Goal: Information Seeking & Learning: Find specific fact

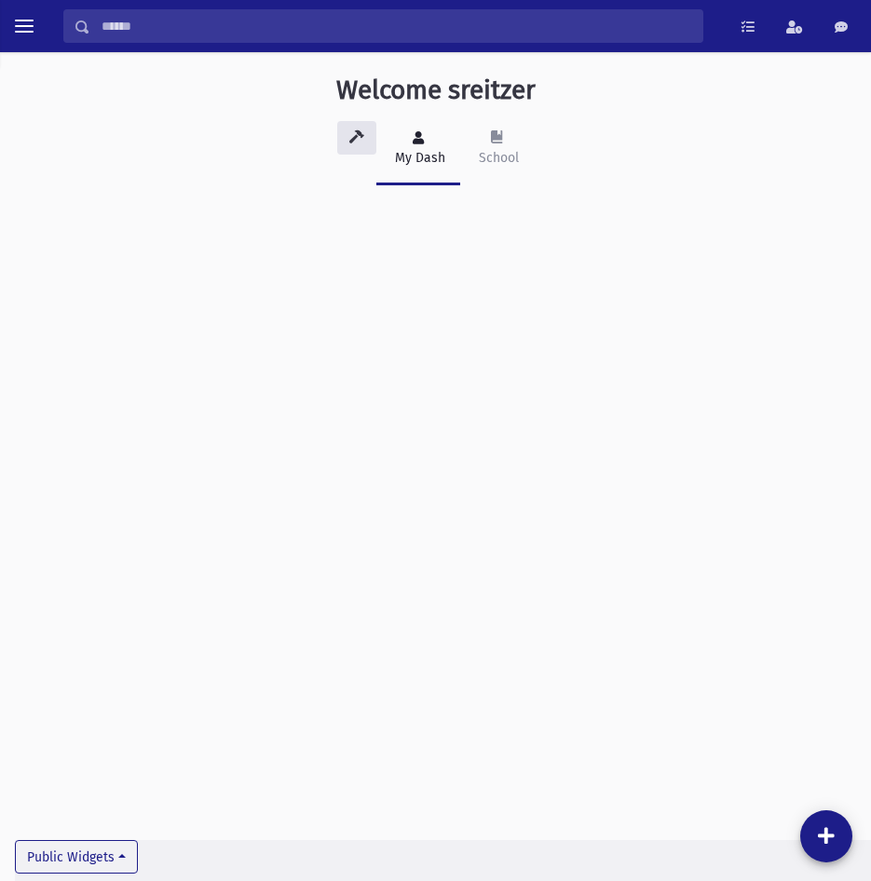
click at [78, 474] on div "Welcome sreitzer My Dash School Public Widgets" at bounding box center [435, 466] width 871 height 829
click at [24, 34] on span "toggle menu" at bounding box center [24, 26] width 19 height 19
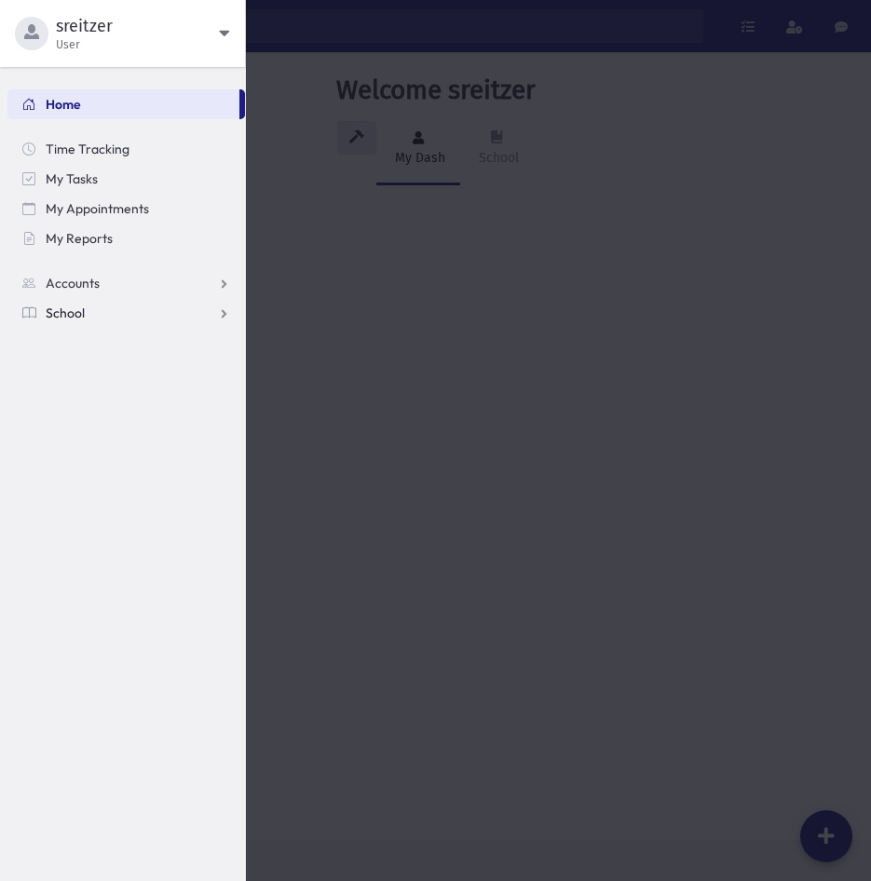
click at [71, 305] on span "School" at bounding box center [65, 313] width 39 height 17
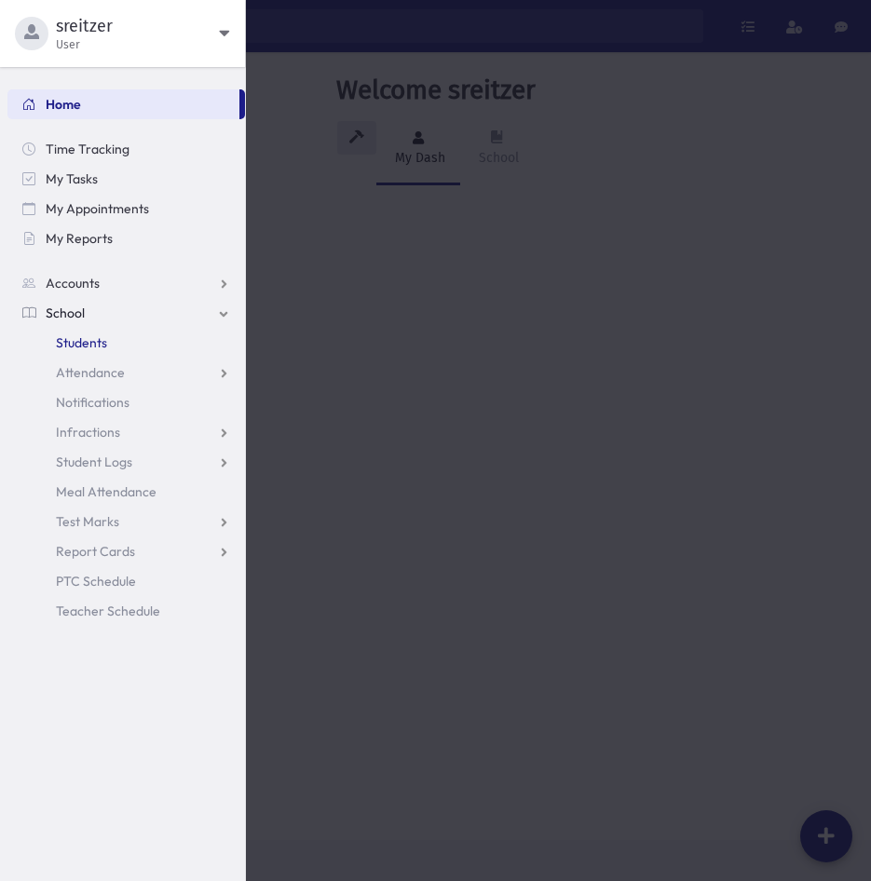
click at [85, 339] on span "Students" at bounding box center [81, 342] width 51 height 17
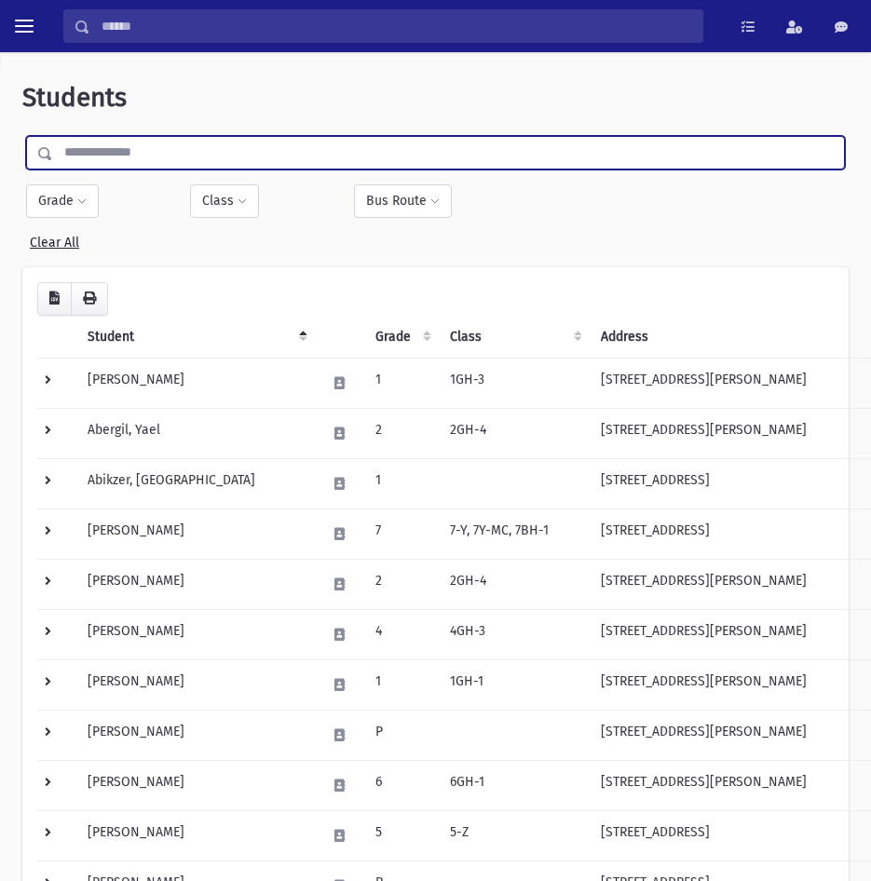
click at [182, 157] on input "text" at bounding box center [448, 153] width 791 height 34
type input "*"
type input "********"
click at [22, 136] on input "submit" at bounding box center [48, 148] width 52 height 25
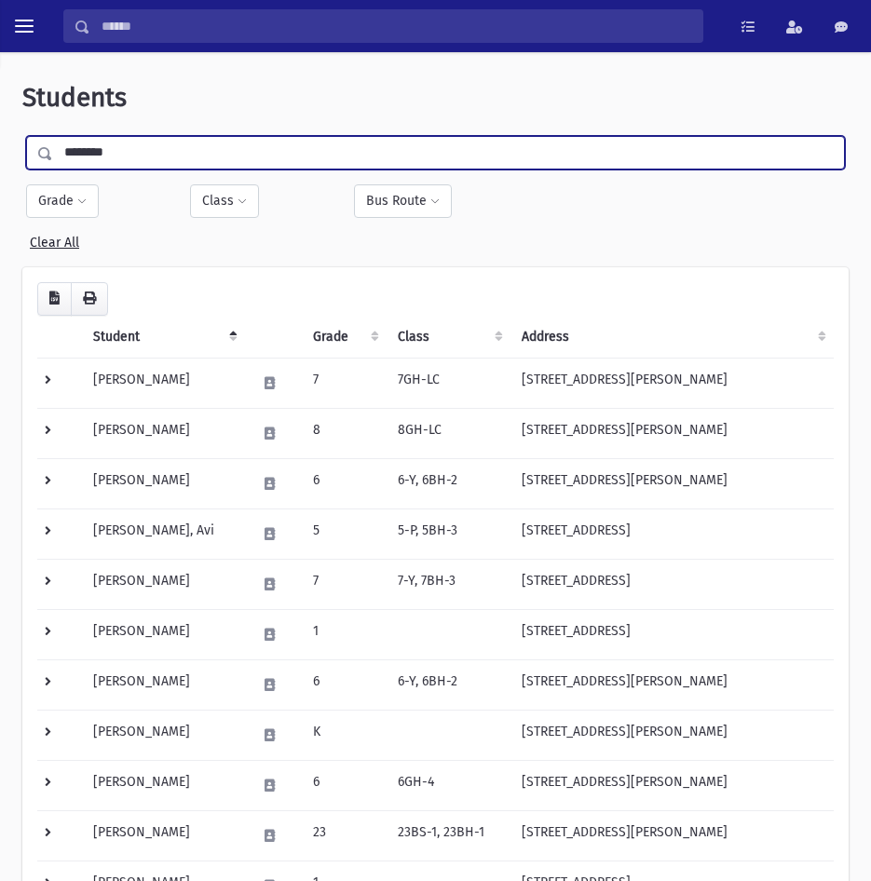
drag, startPoint x: 148, startPoint y: 149, endPoint x: -5, endPoint y: 360, distance: 260.8
click at [0, 360] on html "Search Results All Accounts Students" at bounding box center [435, 440] width 871 height 881
type input "******"
click at [22, 136] on input "submit" at bounding box center [48, 148] width 52 height 25
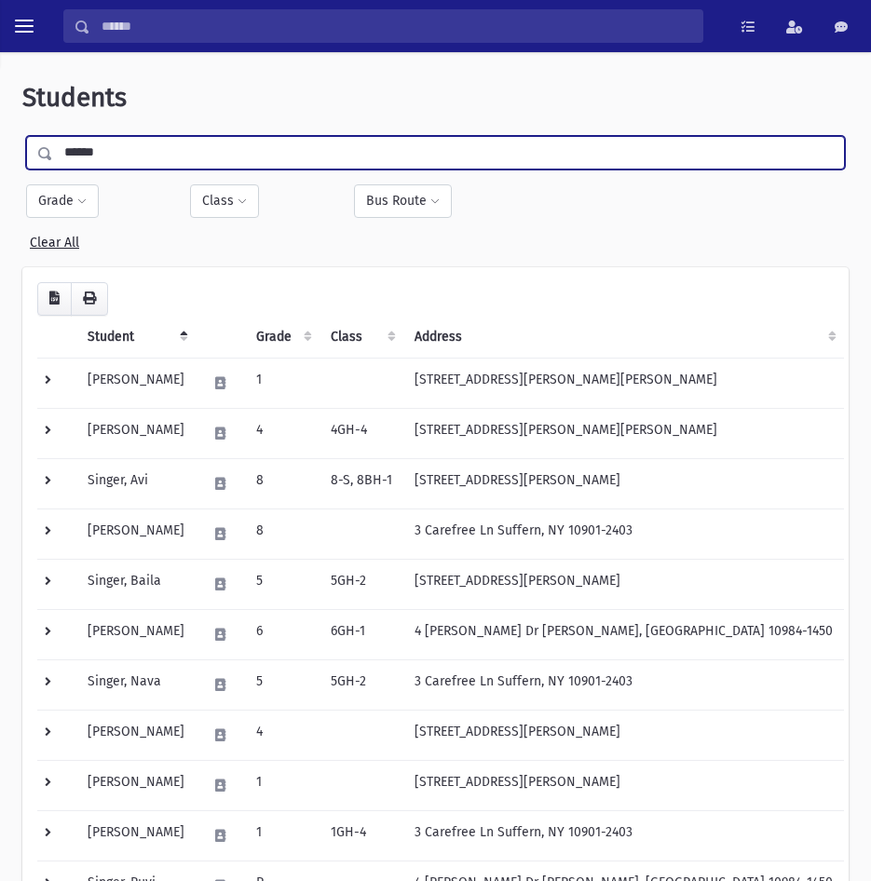
drag, startPoint x: 183, startPoint y: 156, endPoint x: -5, endPoint y: 279, distance: 224.5
click at [0, 279] on html "Search Results All Accounts Students" at bounding box center [435, 440] width 871 height 881
type input "*****"
click at [22, 136] on input "submit" at bounding box center [48, 148] width 52 height 25
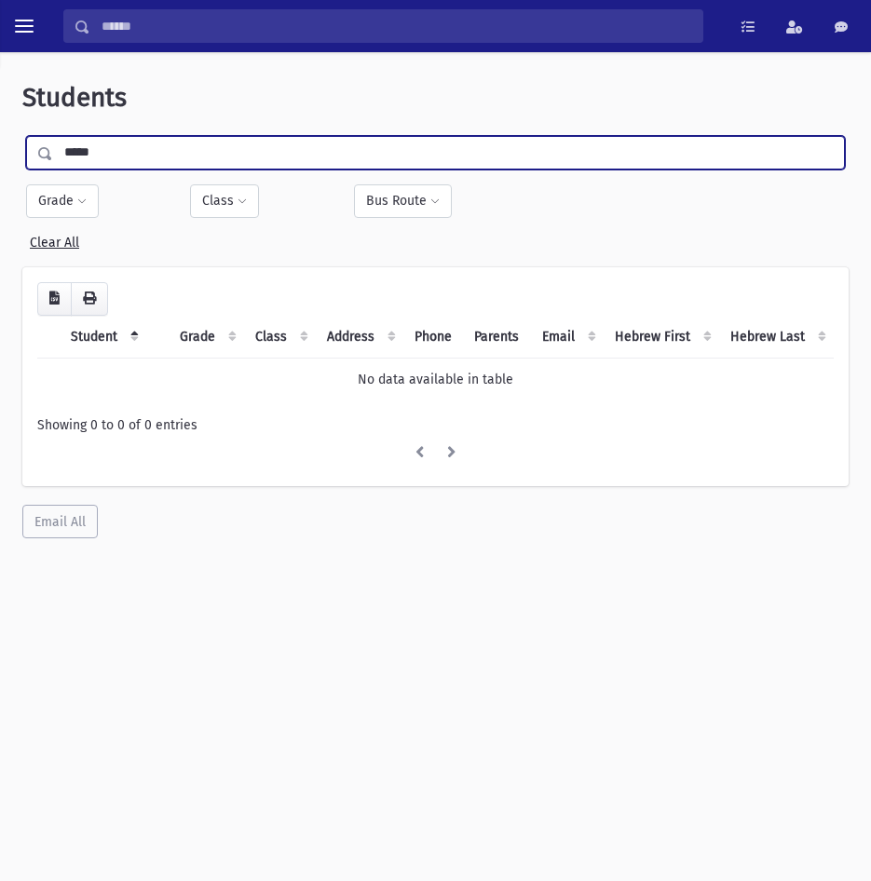
drag, startPoint x: 172, startPoint y: 157, endPoint x: -5, endPoint y: 135, distance: 178.3
click at [0, 135] on html "Search Results All Accounts Students" at bounding box center [435, 440] width 871 height 881
type input "******"
click at [22, 136] on input "submit" at bounding box center [48, 148] width 52 height 25
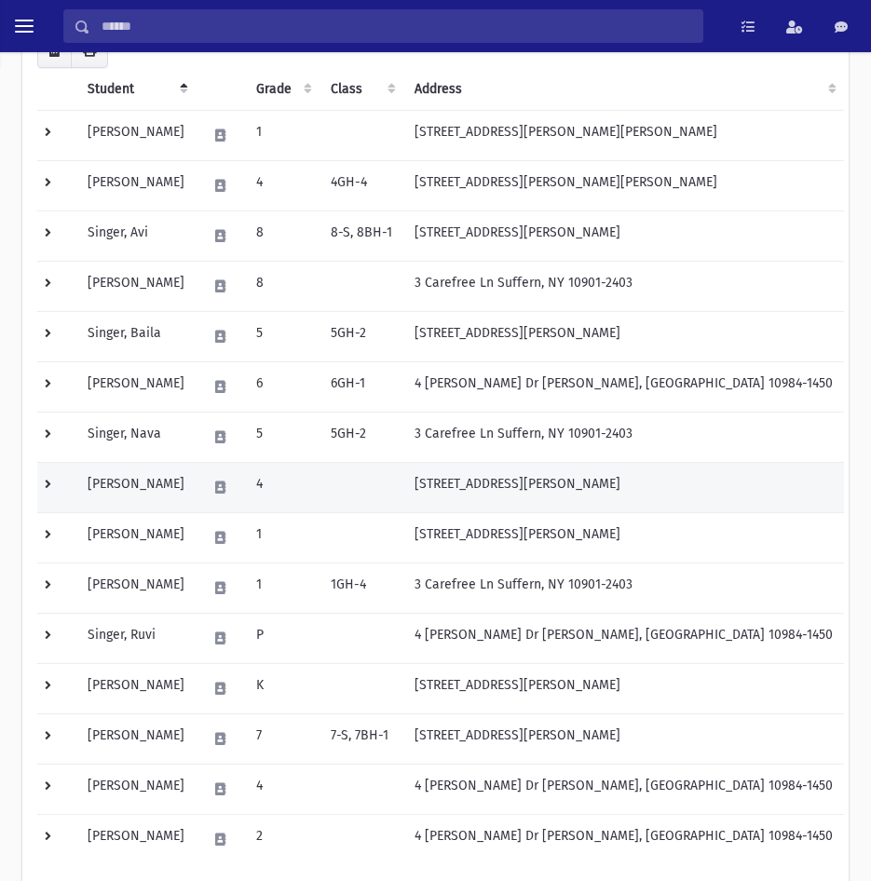
scroll to position [279, 0]
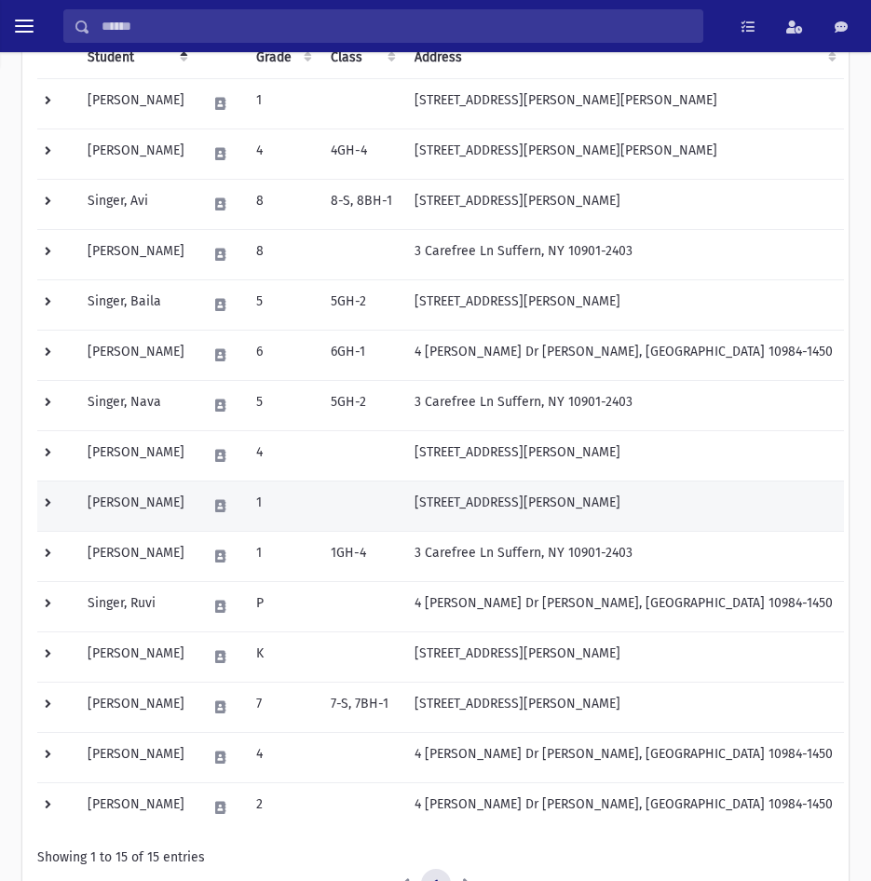
click at [169, 504] on td "[PERSON_NAME]" at bounding box center [135, 506] width 119 height 50
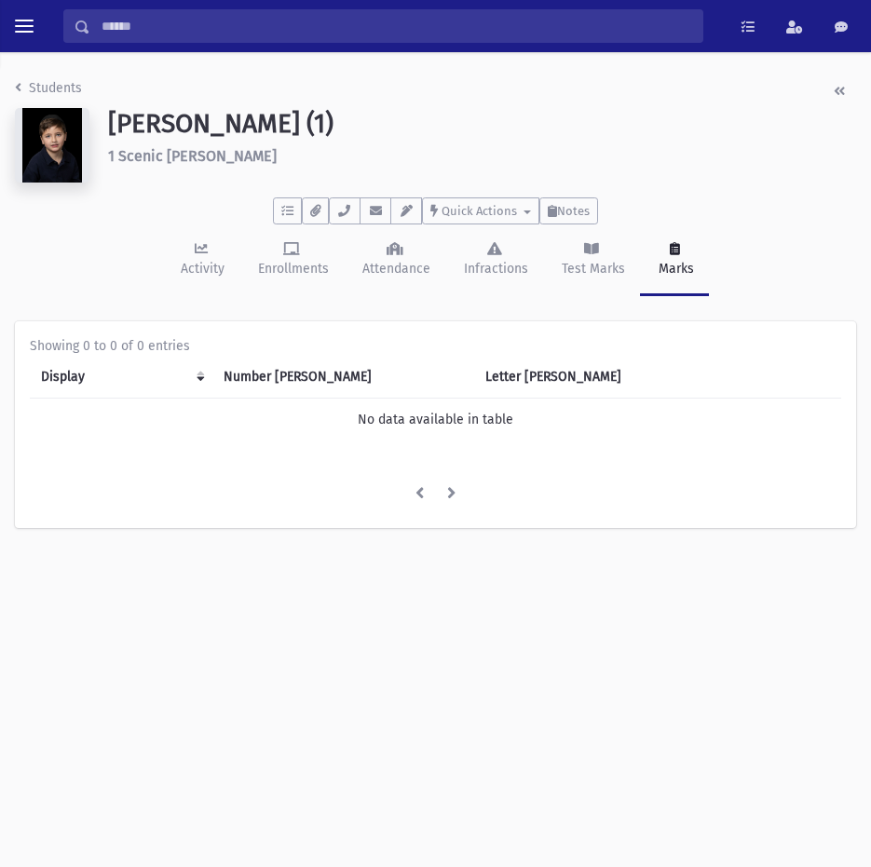
drag, startPoint x: 233, startPoint y: 159, endPoint x: 89, endPoint y: 222, distance: 156.4
click at [89, 222] on header "Students [PERSON_NAME] (1) 1 Scenic [PERSON_NAME] **** To Do's No open tasks Sh…" at bounding box center [435, 187] width 841 height 224
drag, startPoint x: 89, startPoint y: 222, endPoint x: 412, endPoint y: 118, distance: 338.4
click at [412, 118] on h1 "[PERSON_NAME] (1)" at bounding box center [482, 124] width 748 height 32
click at [238, 159] on h6 "1 Scenic Dr Suffern" at bounding box center [482, 156] width 748 height 18
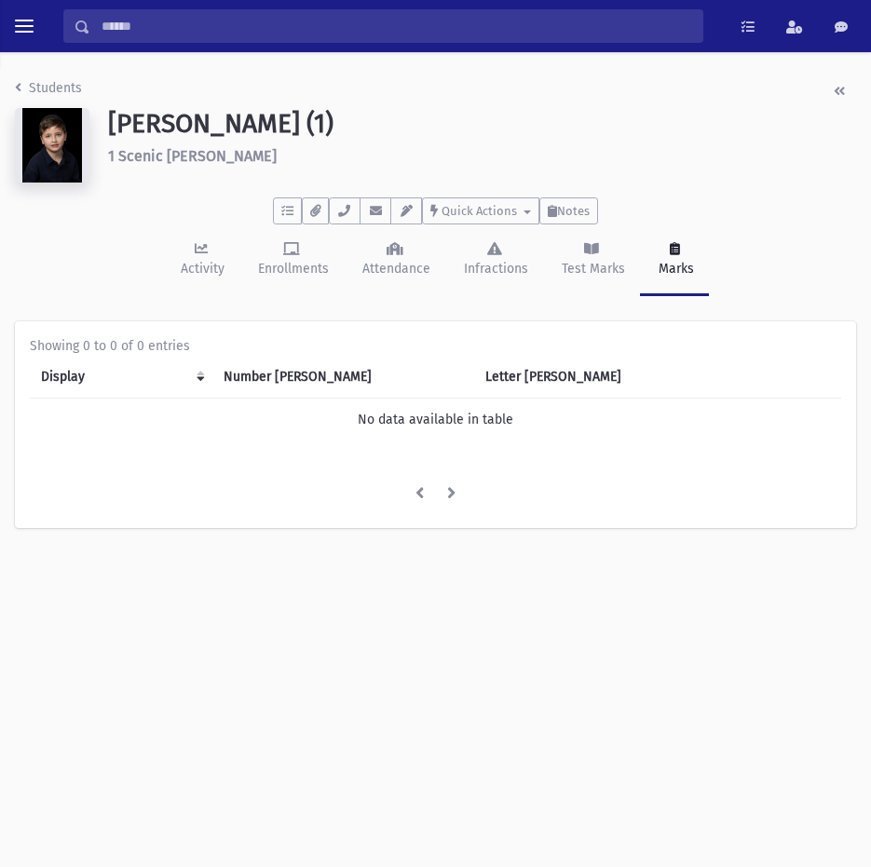
drag, startPoint x: 228, startPoint y: 159, endPoint x: 94, endPoint y: 164, distance: 134.2
click at [94, 164] on div "Singer, Pinchas (1) 1 Scenic Dr Suffern" at bounding box center [436, 149] width 860 height 82
drag, startPoint x: 94, startPoint y: 164, endPoint x: 102, endPoint y: 159, distance: 9.6
click at [97, 162] on div at bounding box center [52, 145] width 93 height 75
click at [118, 169] on div "Singer, Pinchas (1) 1 Scenic Dr Suffern" at bounding box center [482, 149] width 766 height 82
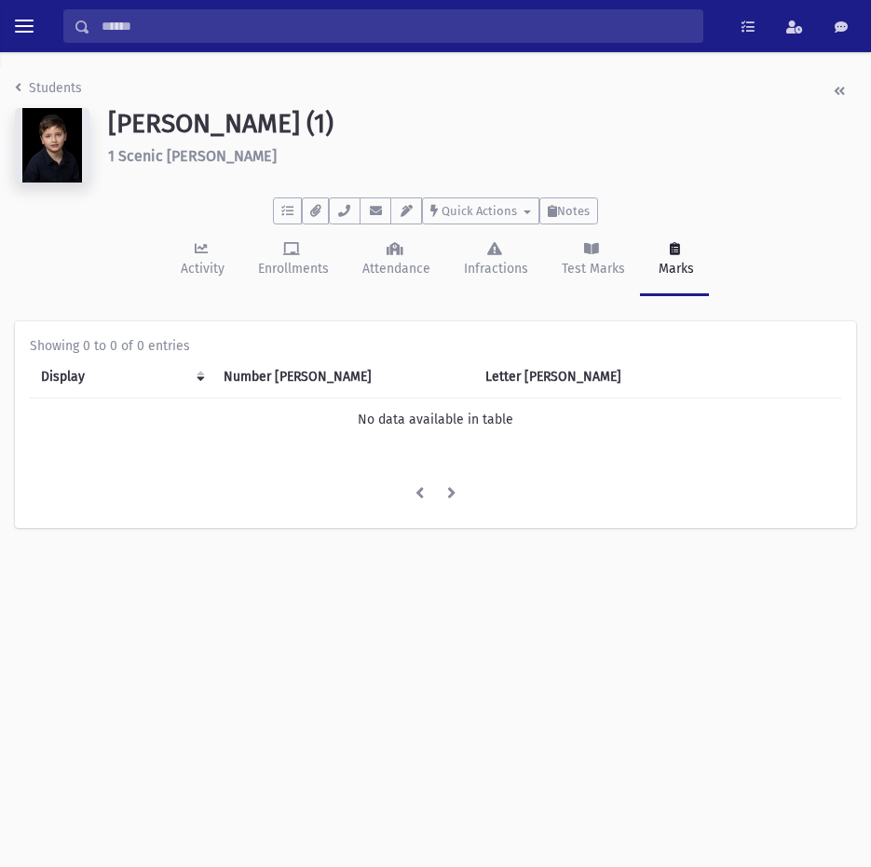
drag, startPoint x: 107, startPoint y: 156, endPoint x: 278, endPoint y: 152, distance: 171.4
click at [278, 152] on div "Singer, Pinchas (1) 1 Scenic Dr Suffern" at bounding box center [482, 149] width 766 height 82
copy h6 "1 Scenic Dr Suffern"
click at [63, 144] on img at bounding box center [52, 145] width 75 height 75
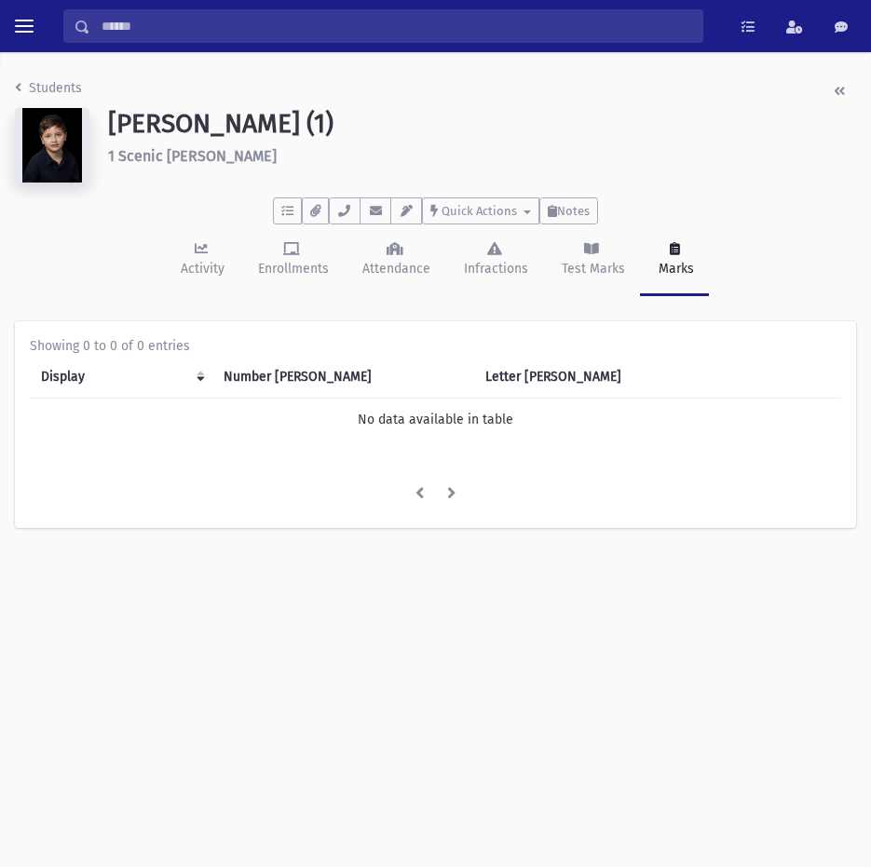
click at [63, 144] on img at bounding box center [52, 145] width 75 height 75
click at [62, 144] on img at bounding box center [52, 145] width 75 height 75
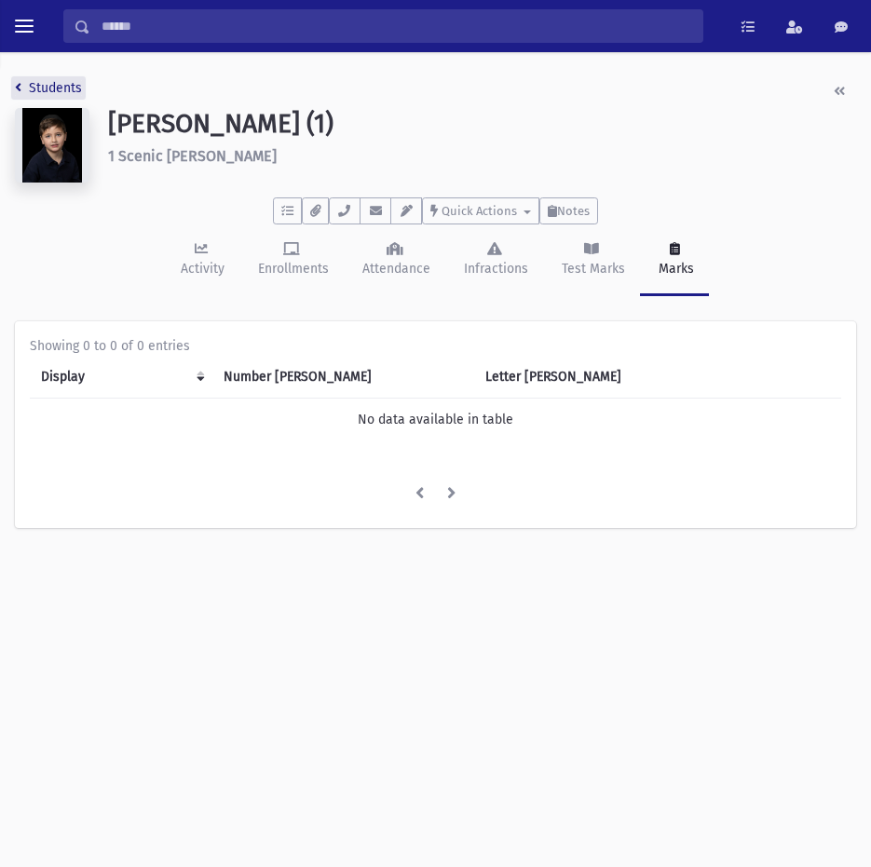
click at [71, 88] on link "Students" at bounding box center [48, 88] width 67 height 16
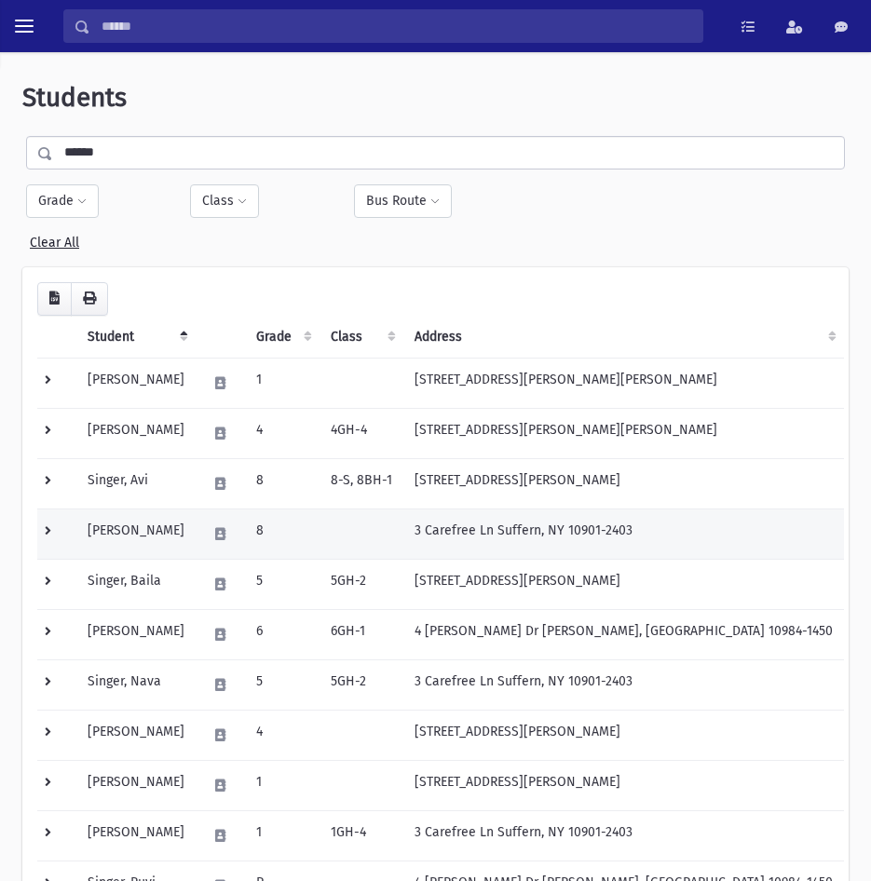
drag, startPoint x: 205, startPoint y: 501, endPoint x: 209, endPoint y: 512, distance: 11.8
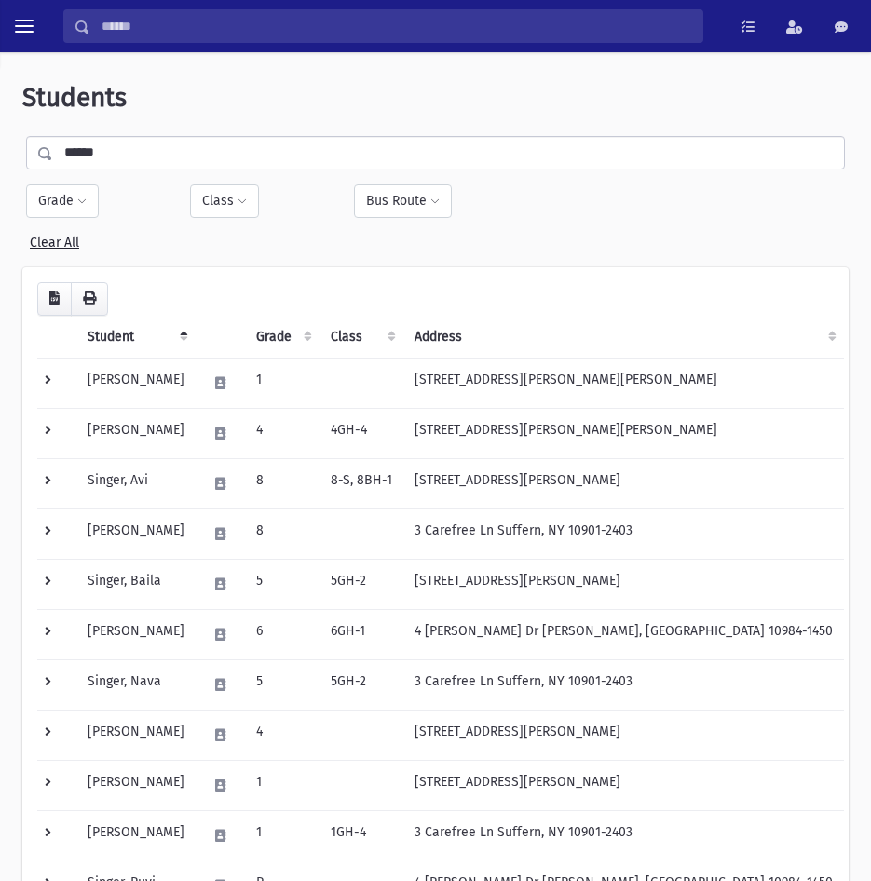
drag, startPoint x: -5, startPoint y: 164, endPoint x: 138, endPoint y: 145, distance: 143.7
click at [138, 145] on input "******" at bounding box center [448, 153] width 791 height 34
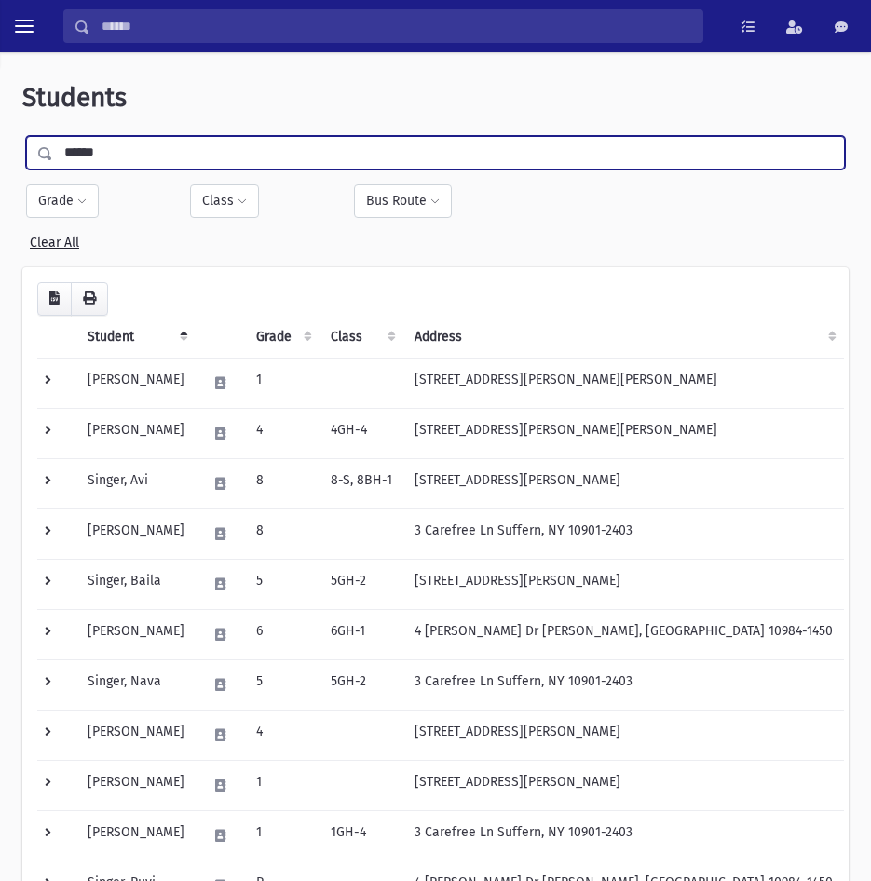
drag, startPoint x: 138, startPoint y: 145, endPoint x: -5, endPoint y: 176, distance: 145.8
click at [0, 176] on html "Search Results All Accounts Students" at bounding box center [435, 440] width 871 height 881
type input "********"
click at [22, 136] on input "submit" at bounding box center [48, 148] width 52 height 25
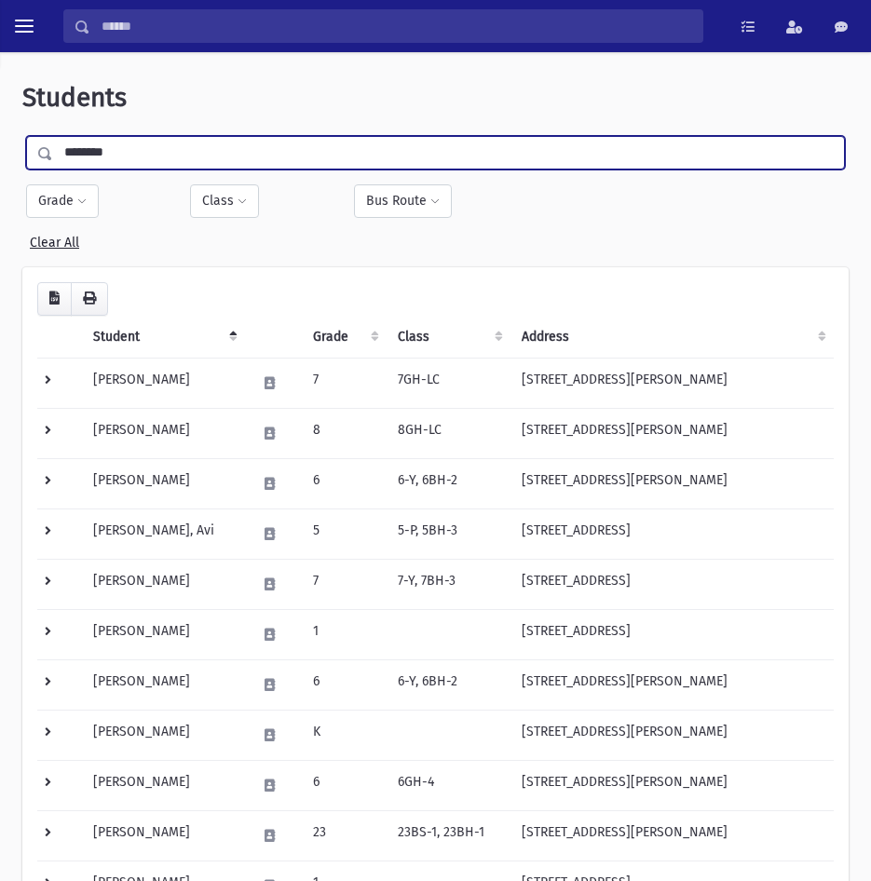
drag, startPoint x: 136, startPoint y: 142, endPoint x: -5, endPoint y: 151, distance: 140.9
click at [0, 151] on html "Search Results All Accounts Students" at bounding box center [435, 440] width 871 height 881
type input "***"
